Goal: Information Seeking & Learning: Compare options

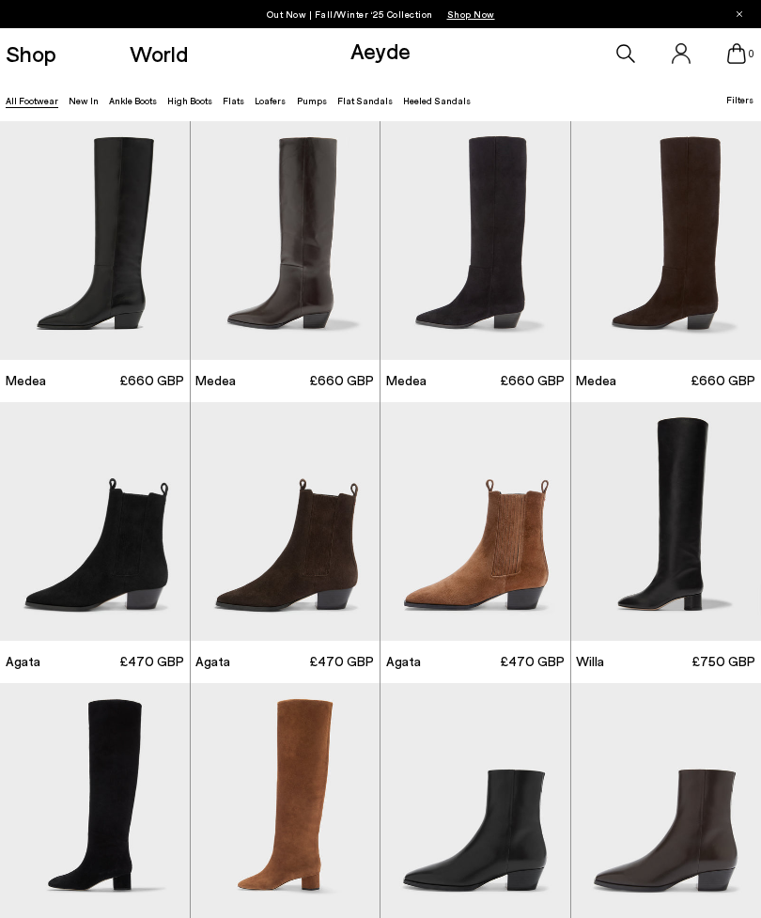
scroll to position [32, 0]
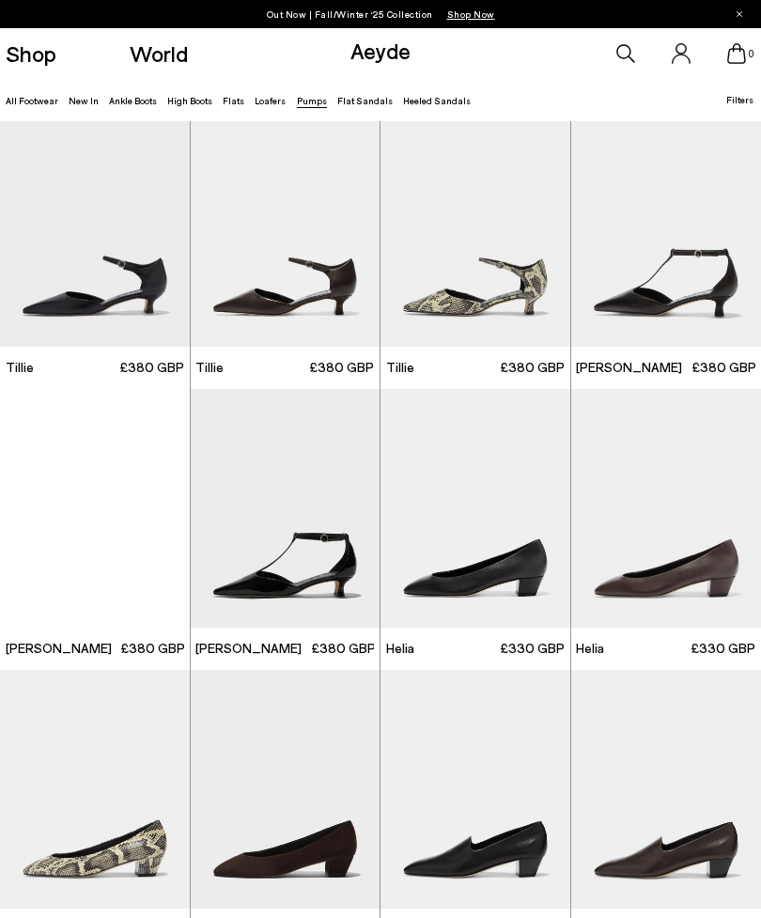
scroll to position [290, 0]
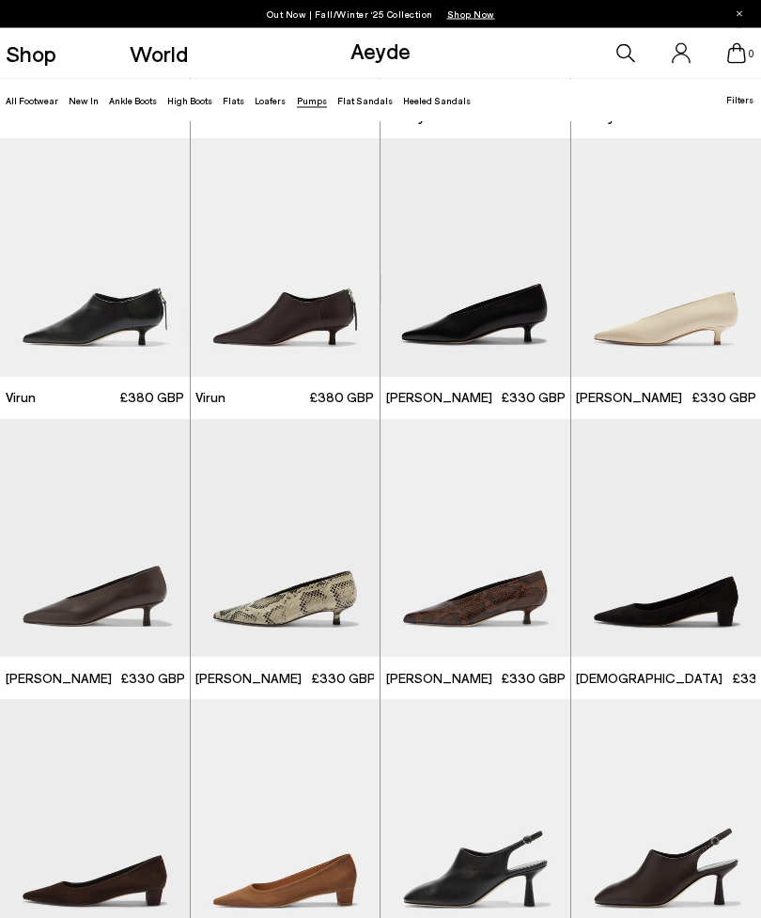
scroll to position [1107, 0]
click at [102, 566] on img "1 / 6" at bounding box center [95, 538] width 190 height 239
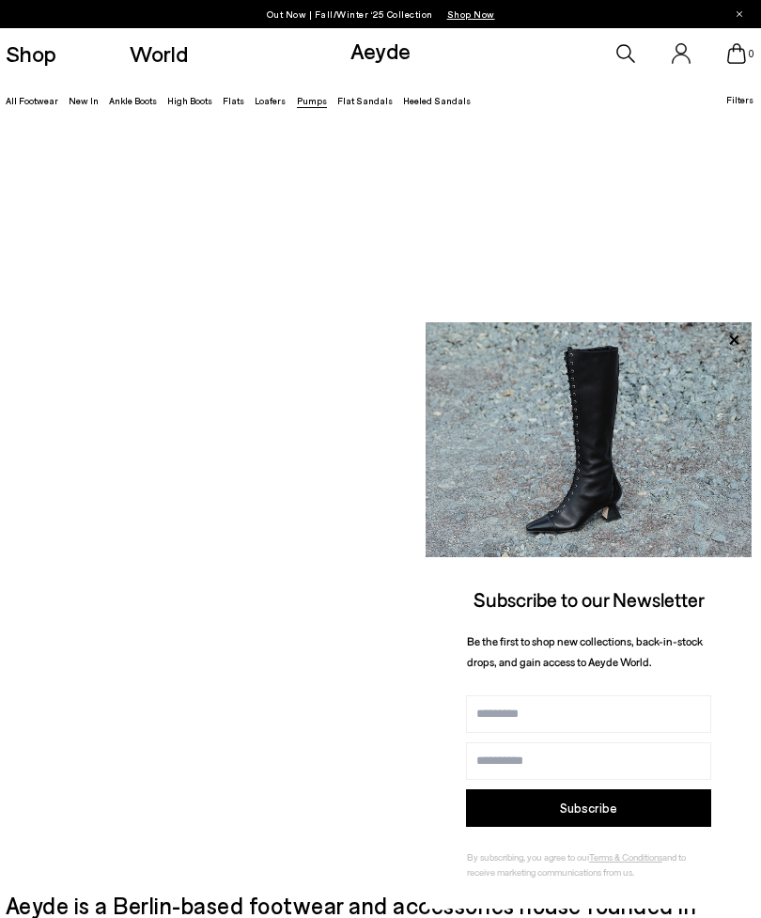
scroll to position [1168, 0]
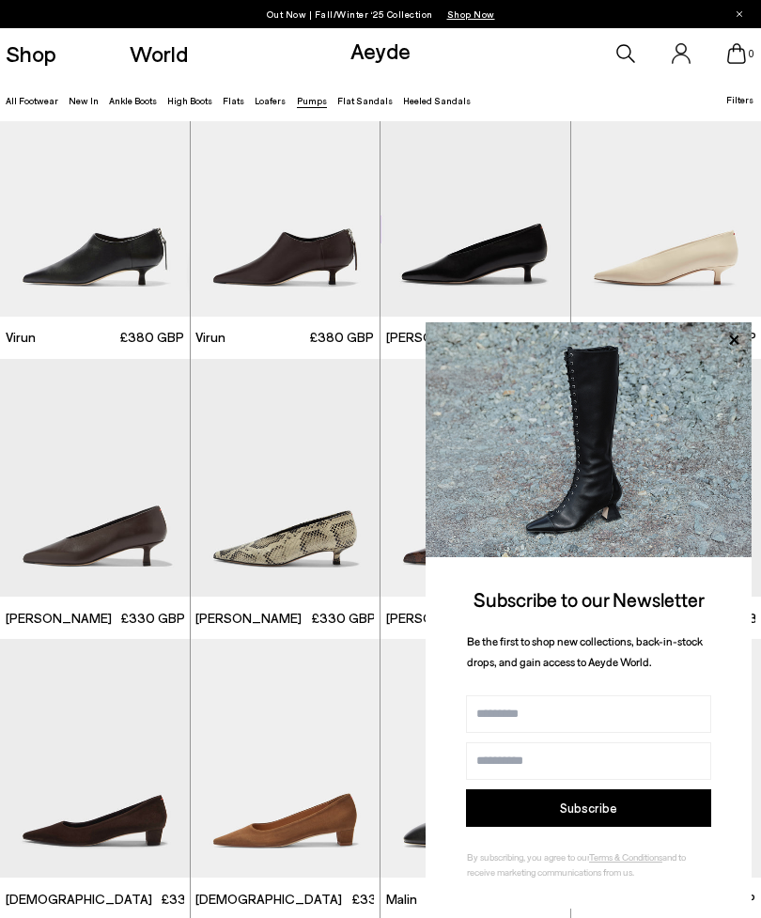
click at [729, 348] on icon at bounding box center [734, 340] width 24 height 24
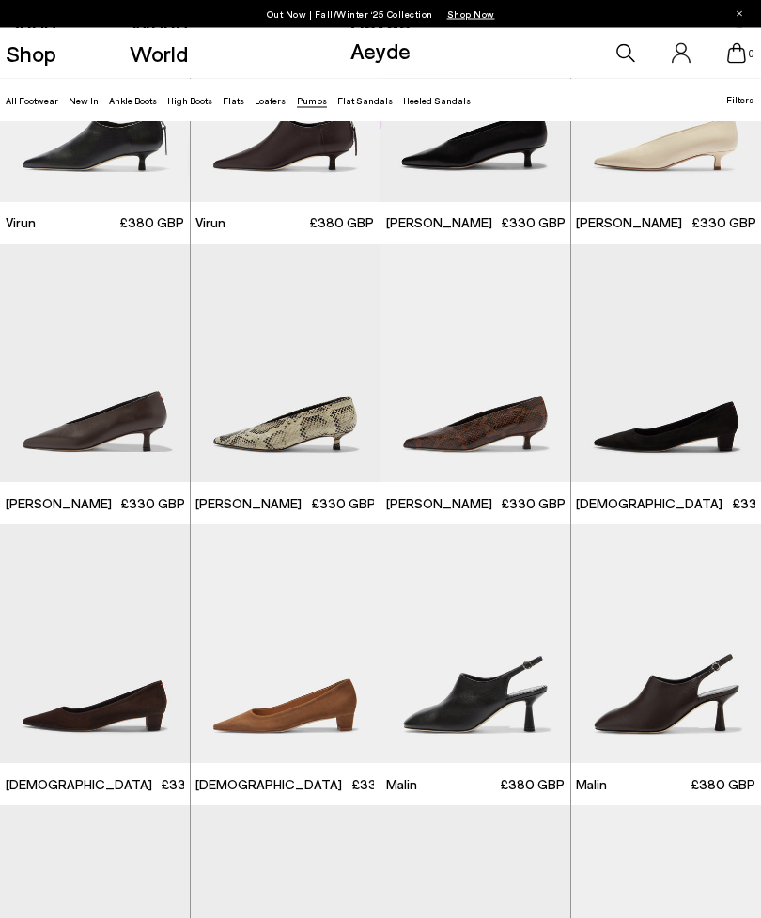
scroll to position [1297, 0]
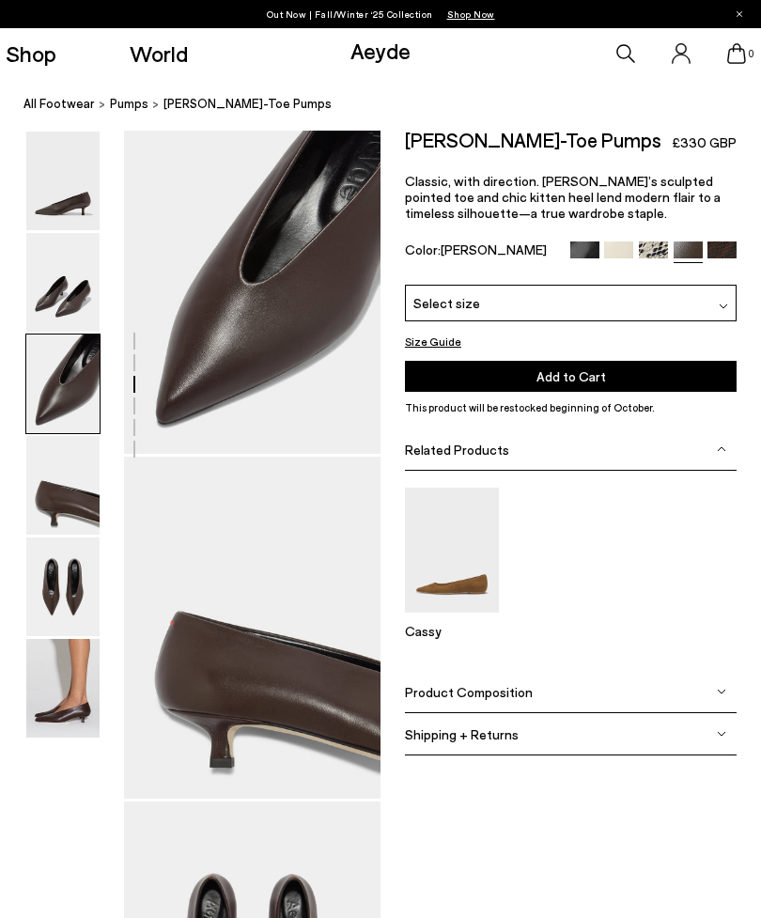
scroll to position [691, 0]
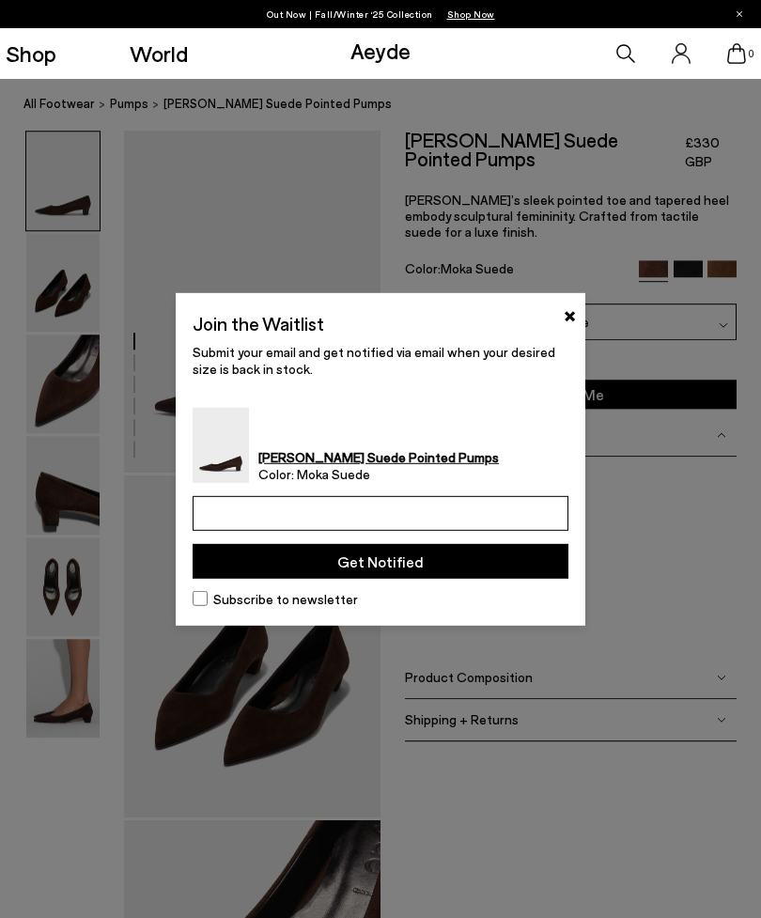
type input "**********"
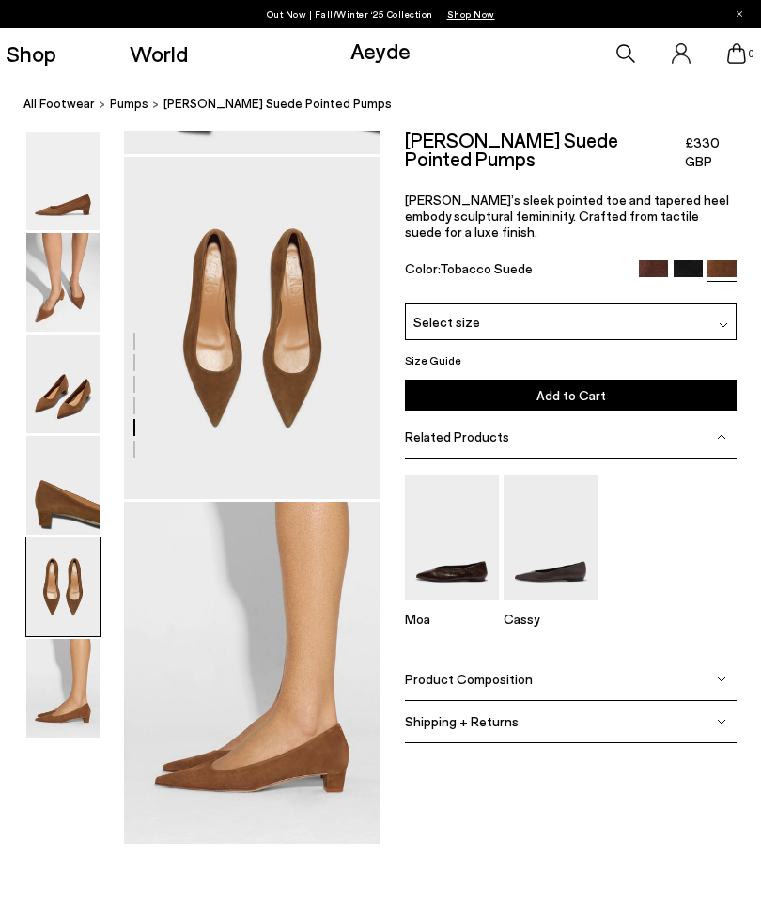
scroll to position [1345, 0]
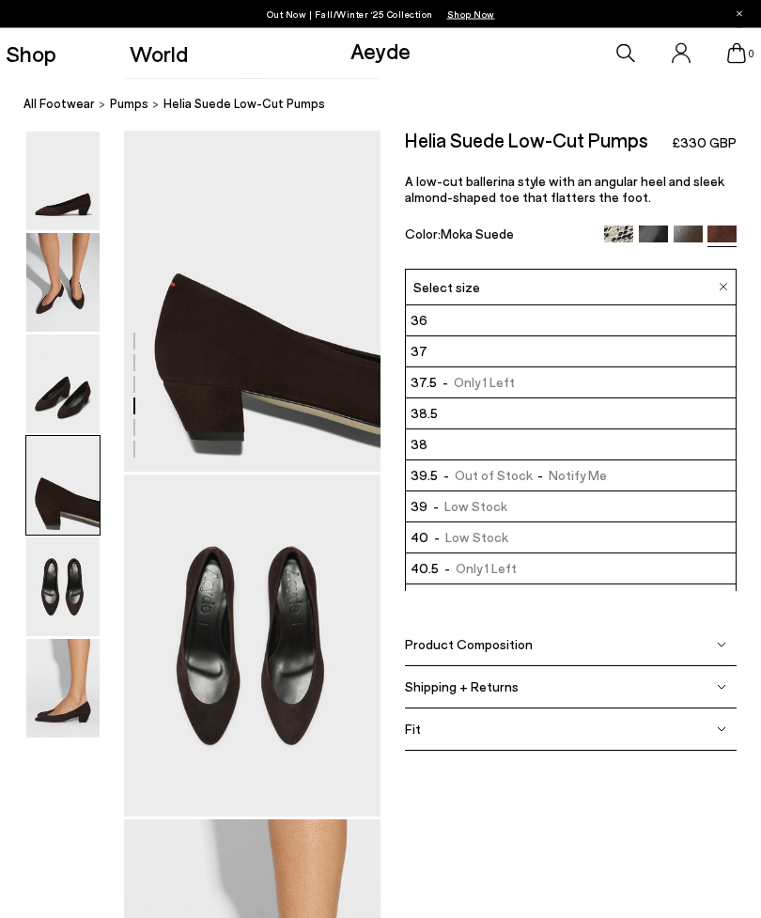
scroll to position [1036, 0]
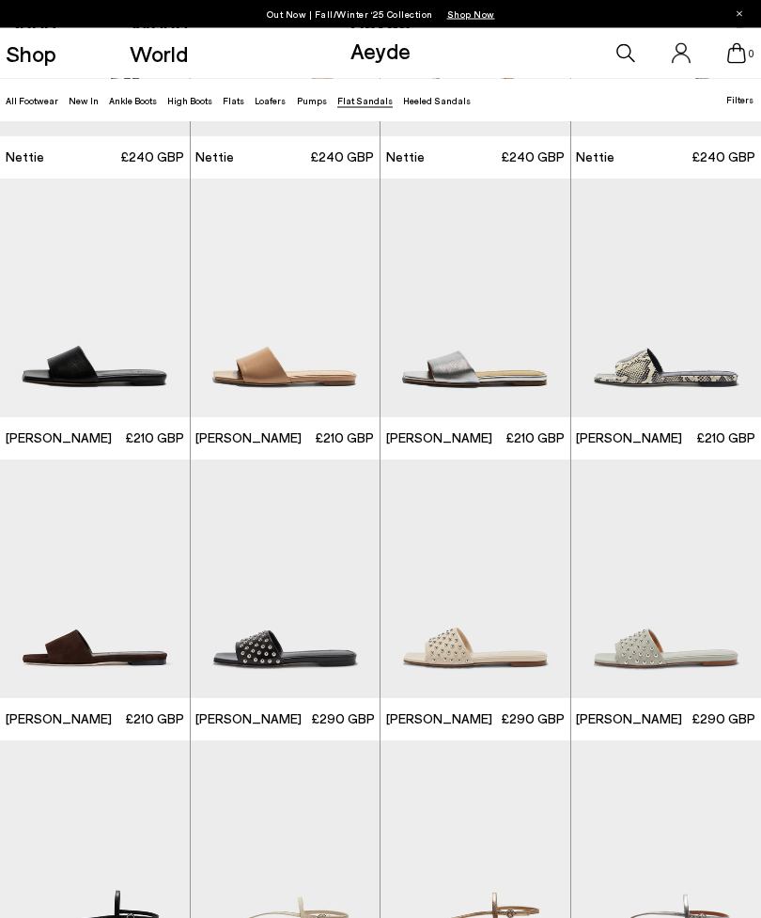
scroll to position [505, 0]
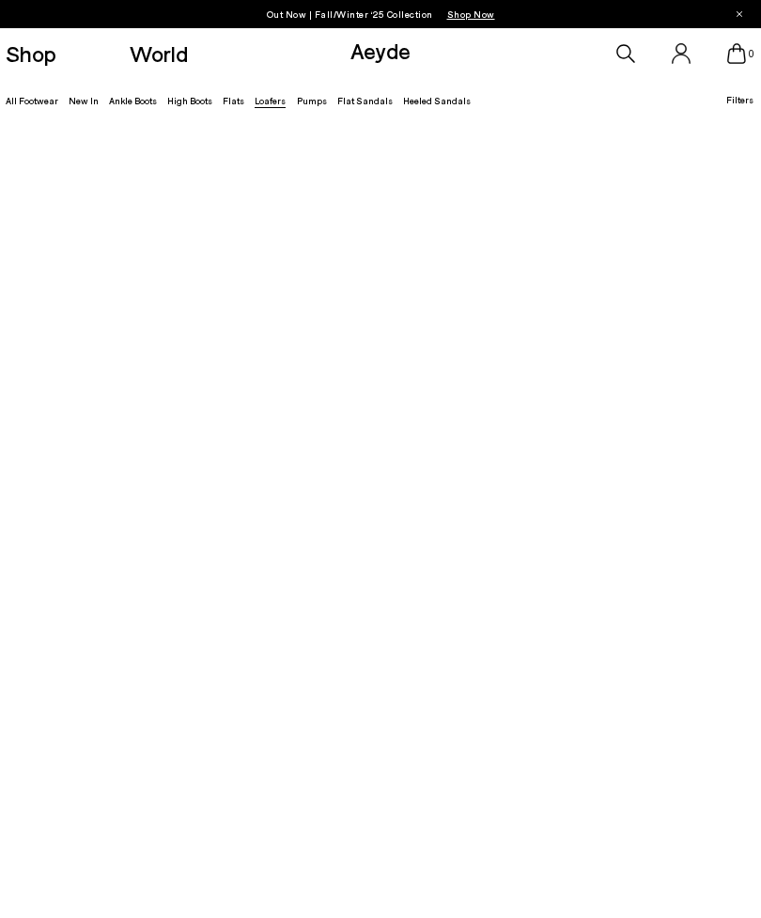
scroll to position [1757, 0]
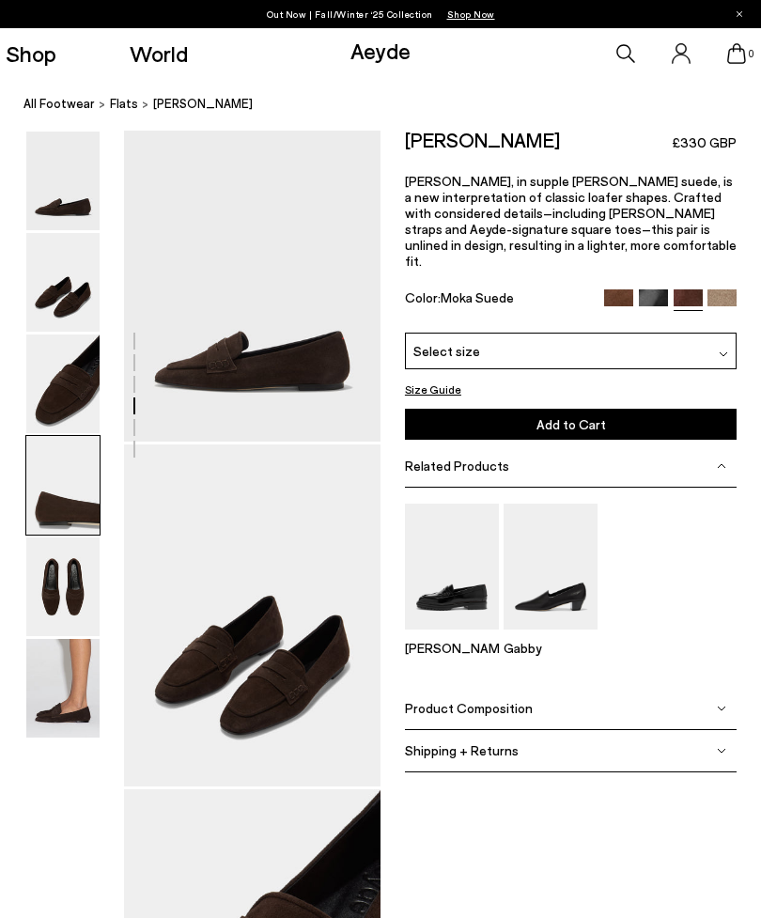
scroll to position [1381, 0]
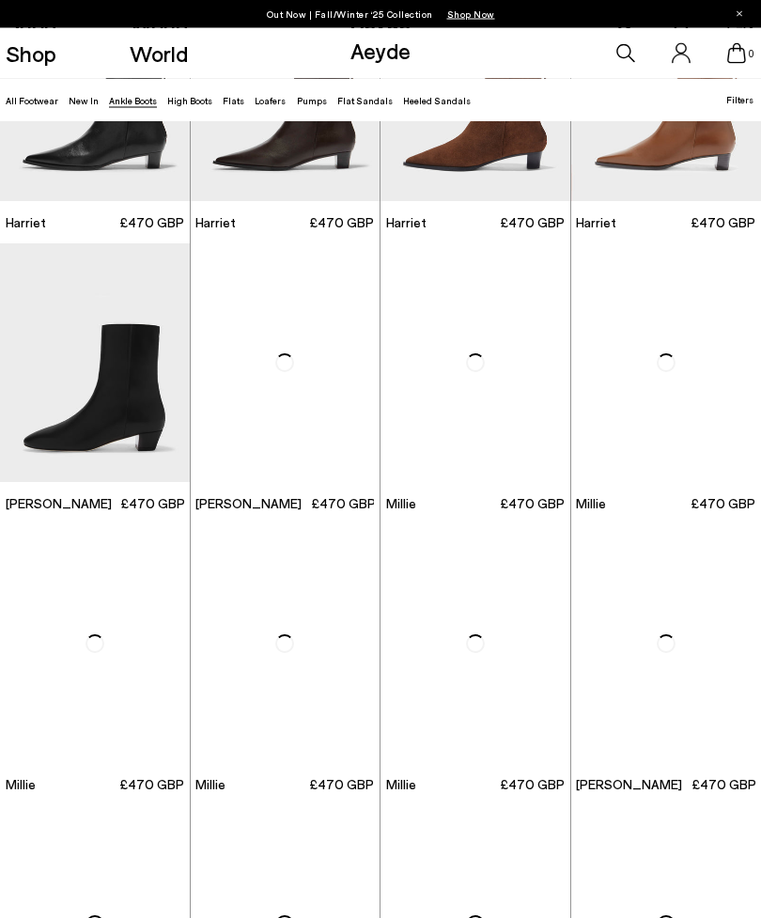
scroll to position [1847, 0]
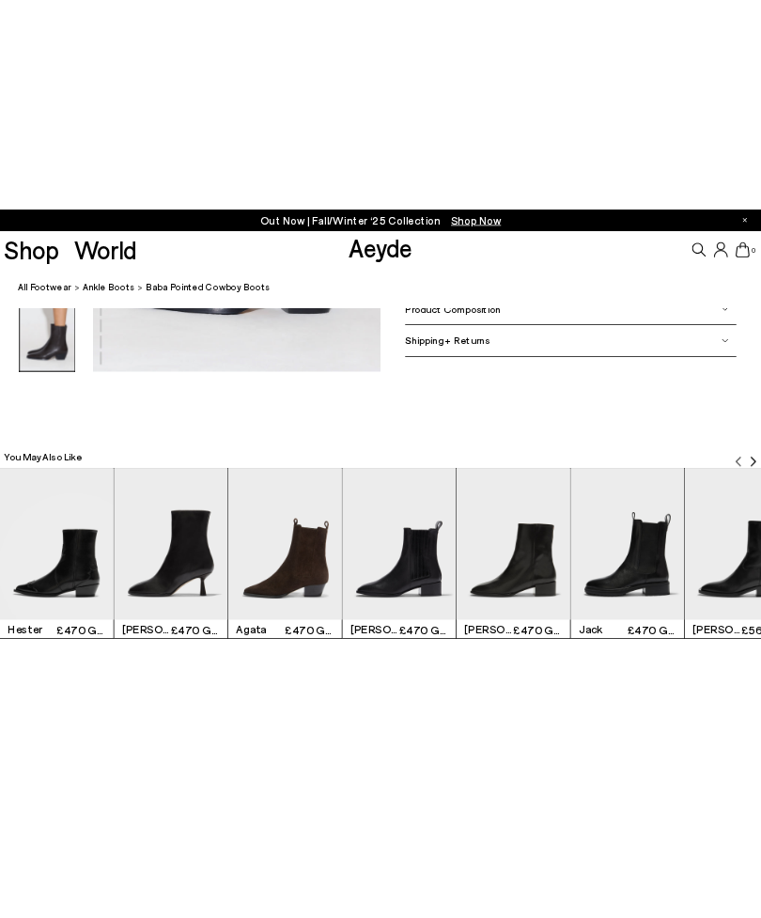
scroll to position [1855, 0]
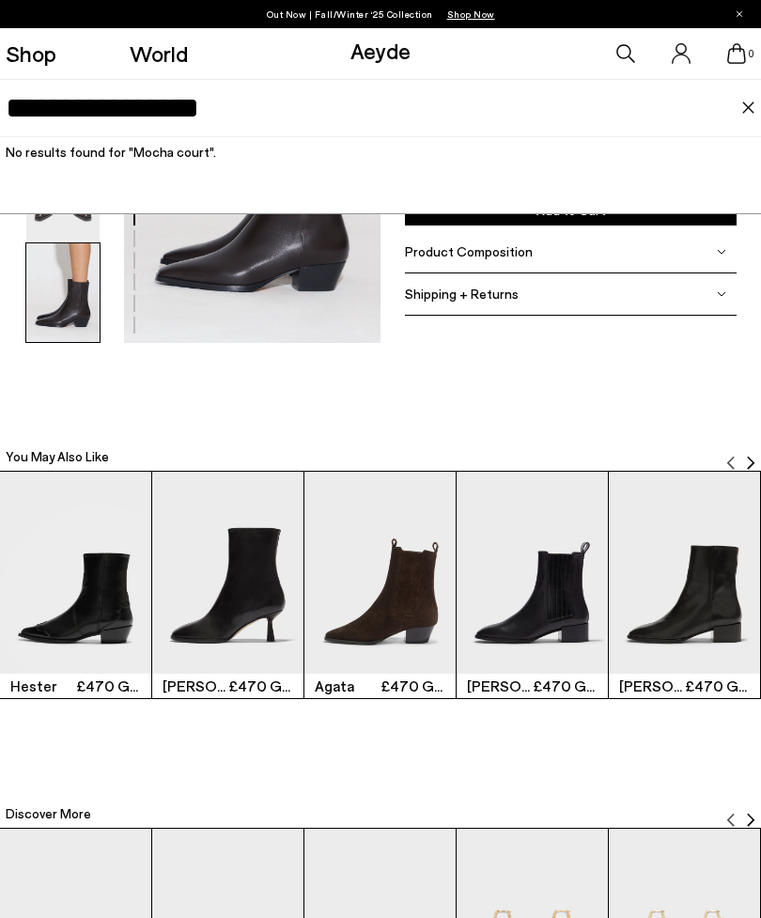
type input "**********"
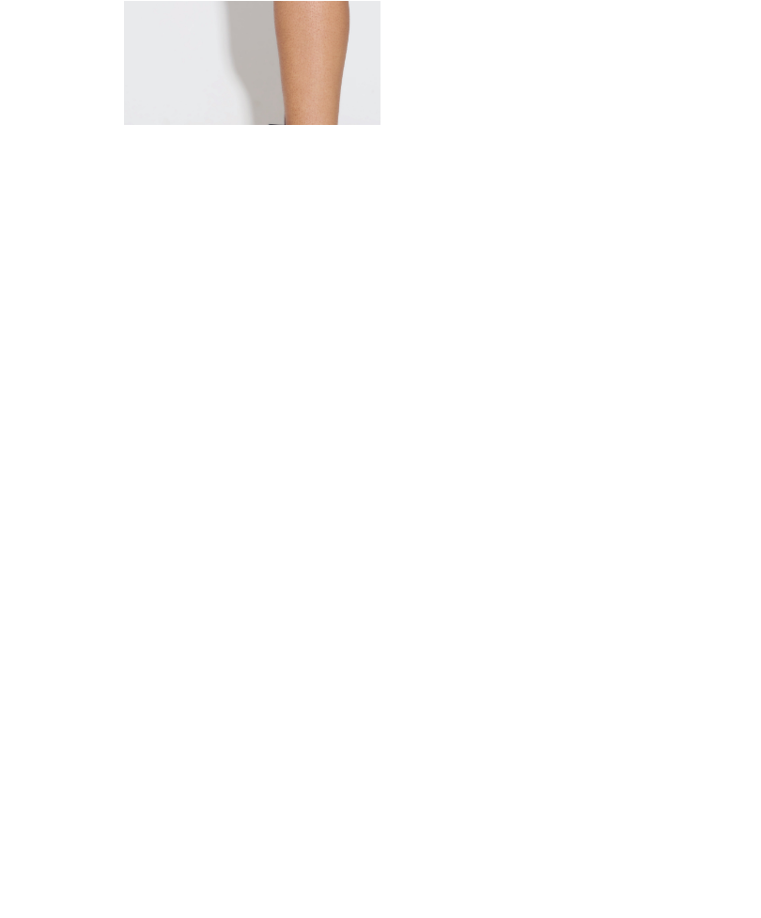
scroll to position [1060, 0]
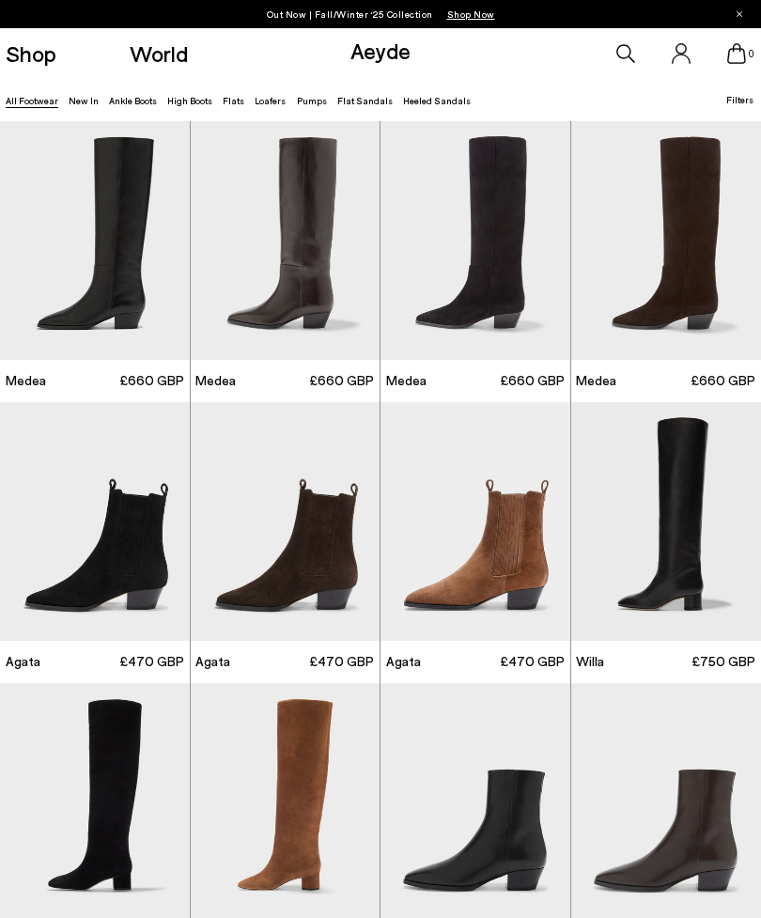
click at [297, 105] on link "Pumps" at bounding box center [312, 100] width 30 height 11
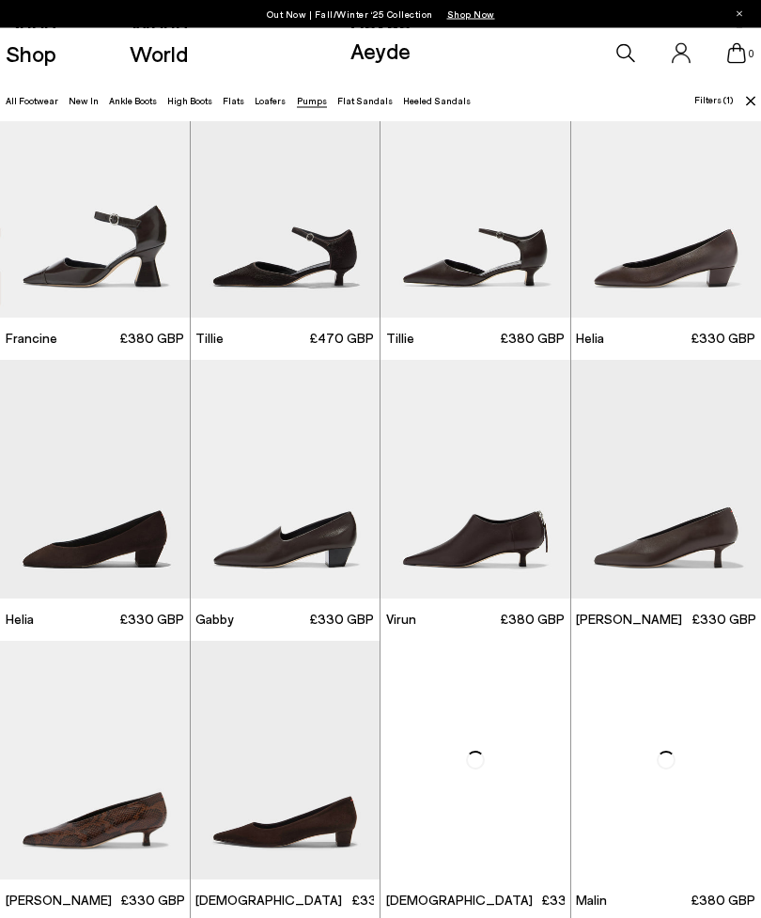
scroll to position [43, 0]
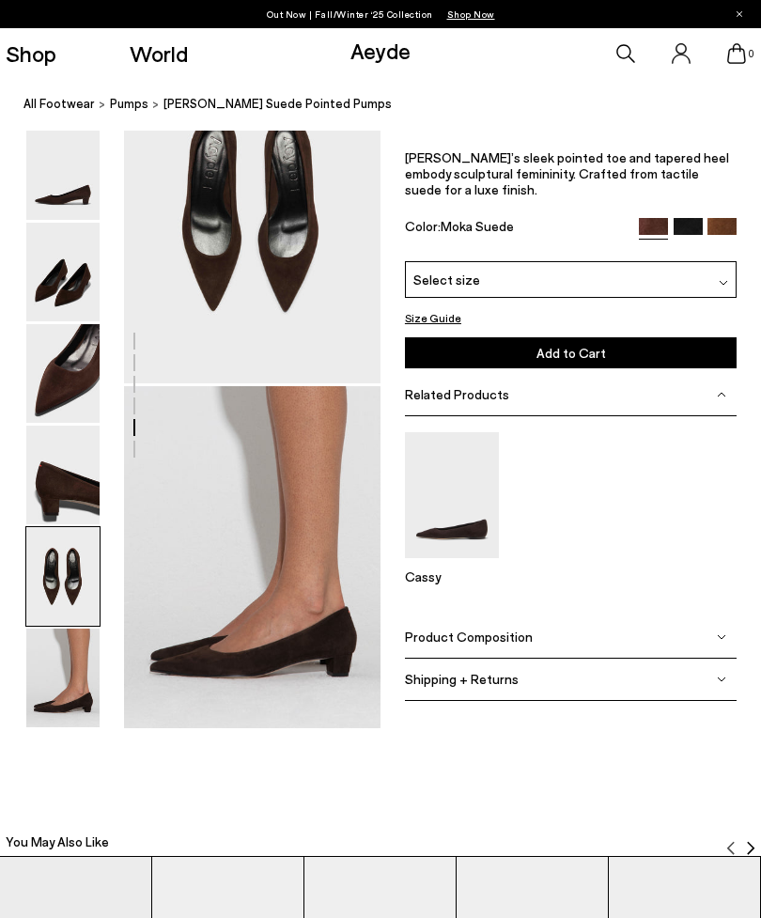
scroll to position [1398, 0]
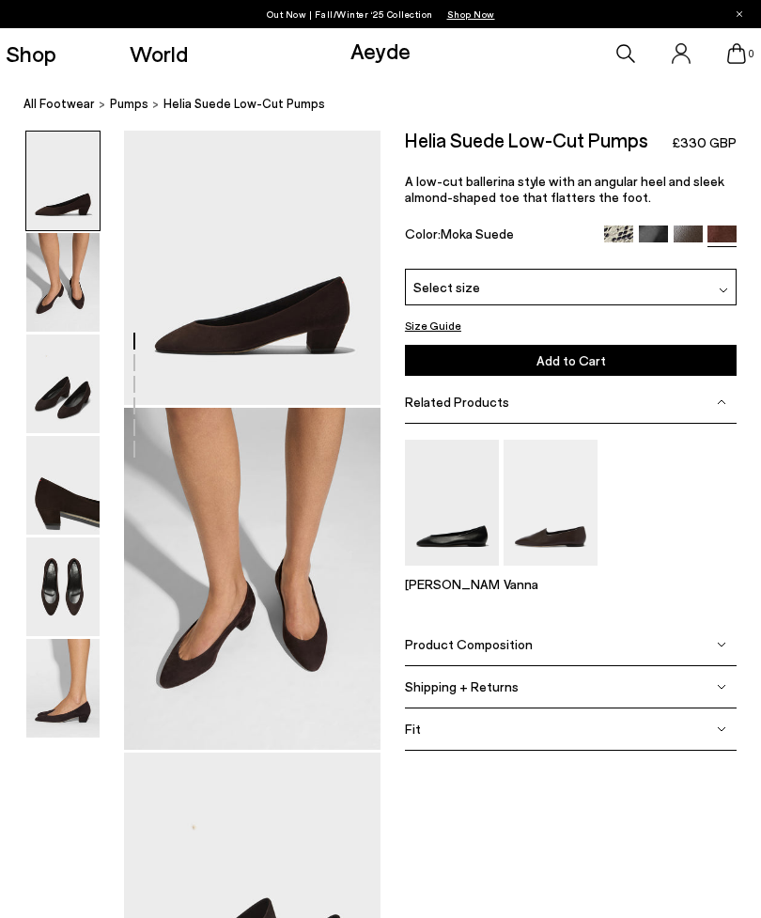
scroll to position [65, 0]
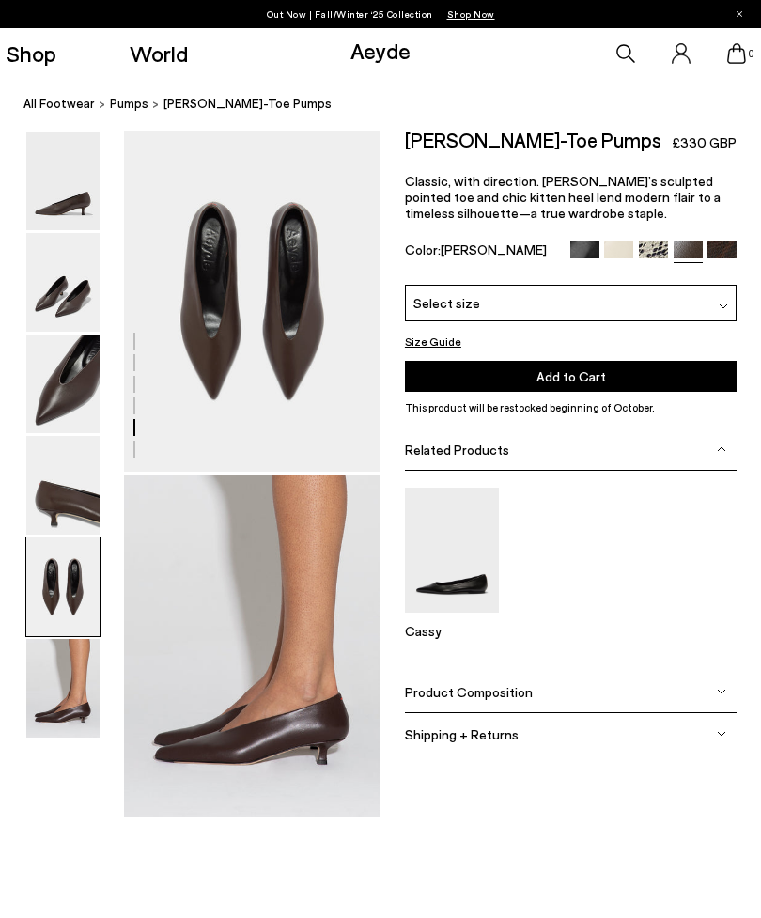
scroll to position [1380, 0]
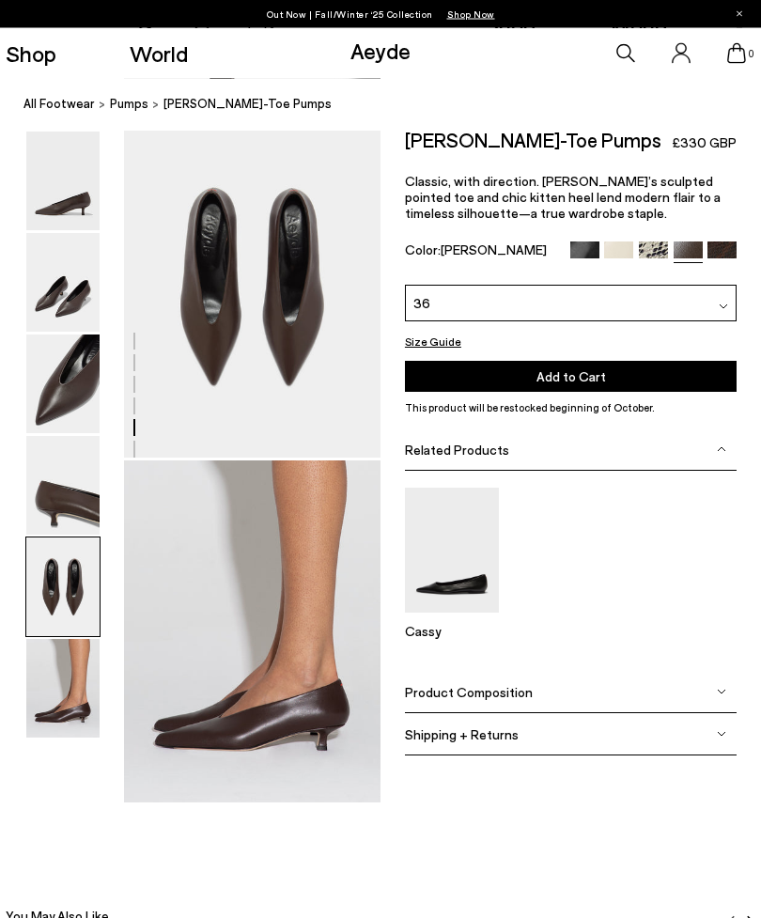
scroll to position [1394, 0]
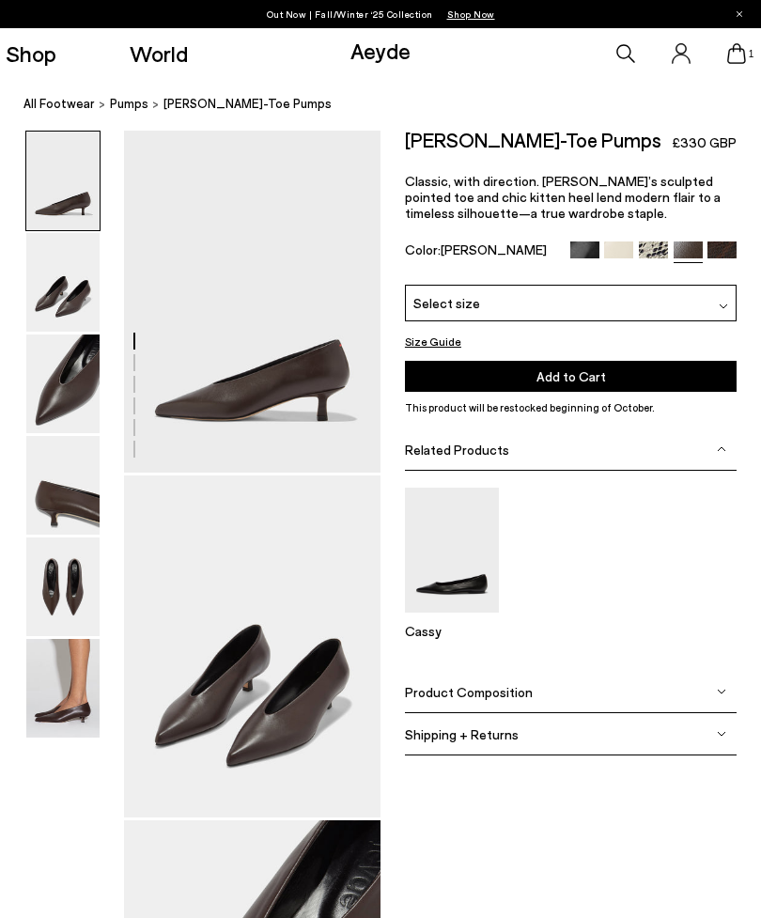
scroll to position [1381, 0]
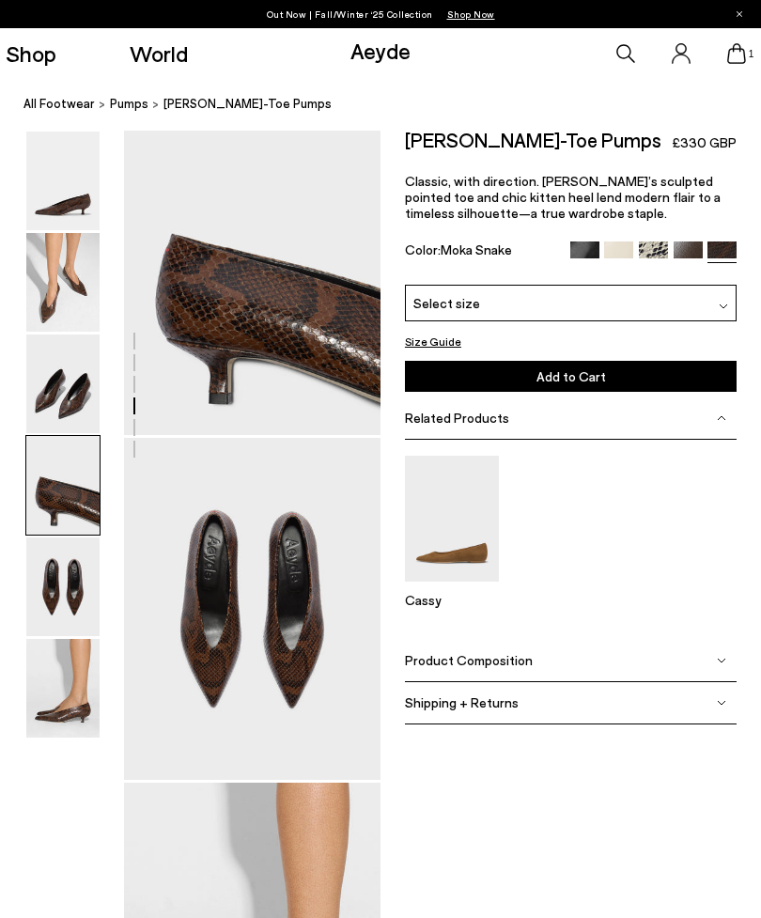
scroll to position [1071, 0]
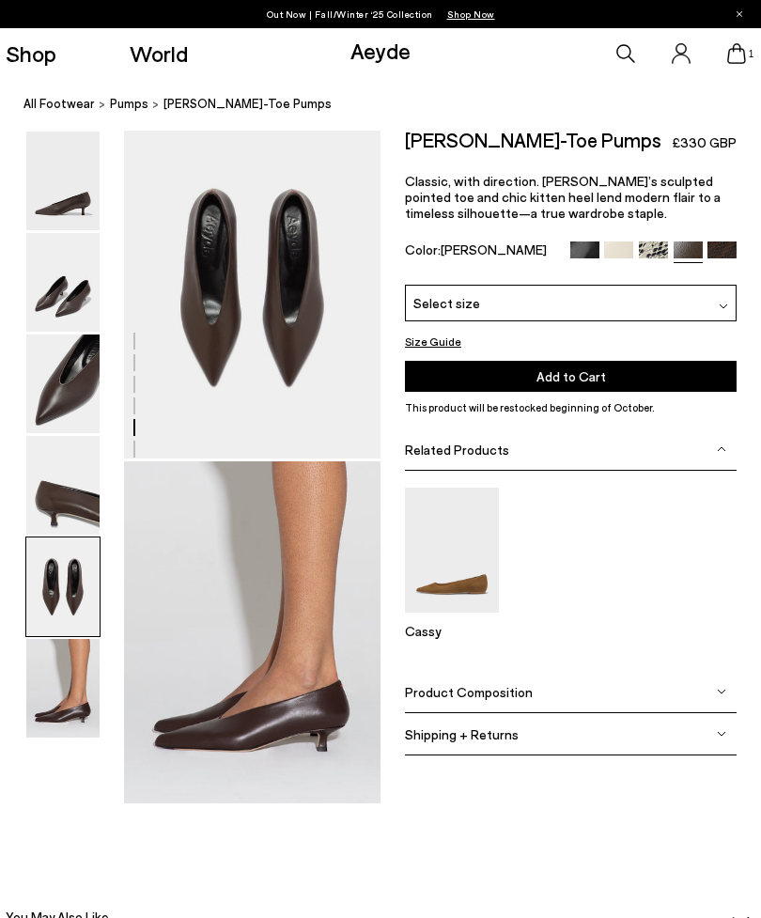
scroll to position [1380, 0]
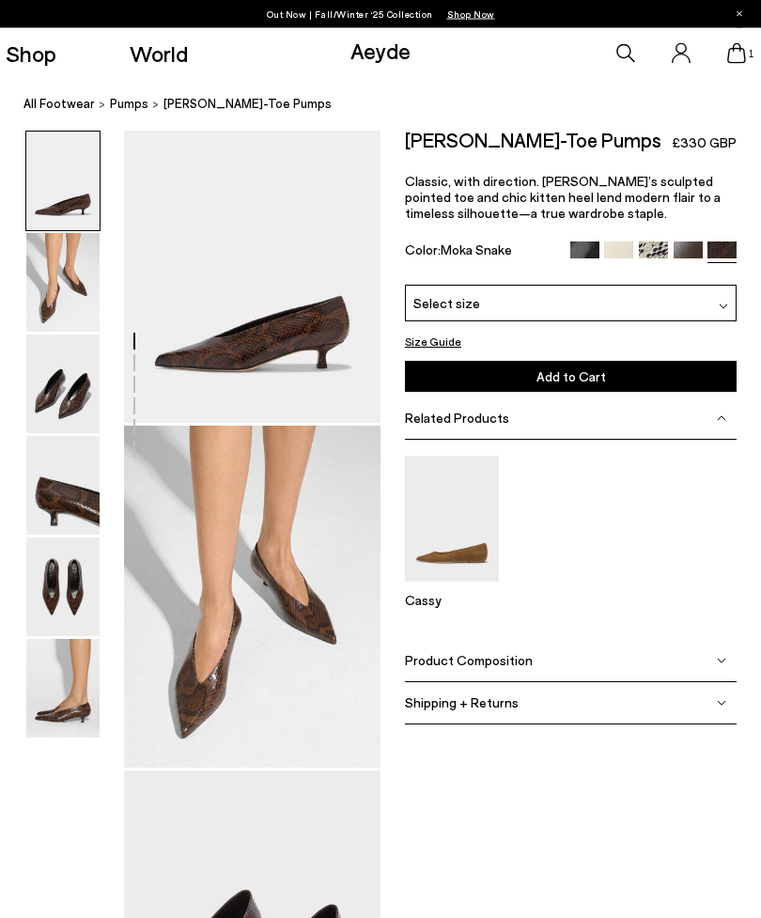
scroll to position [41, 0]
